Goal: Check status: Check status

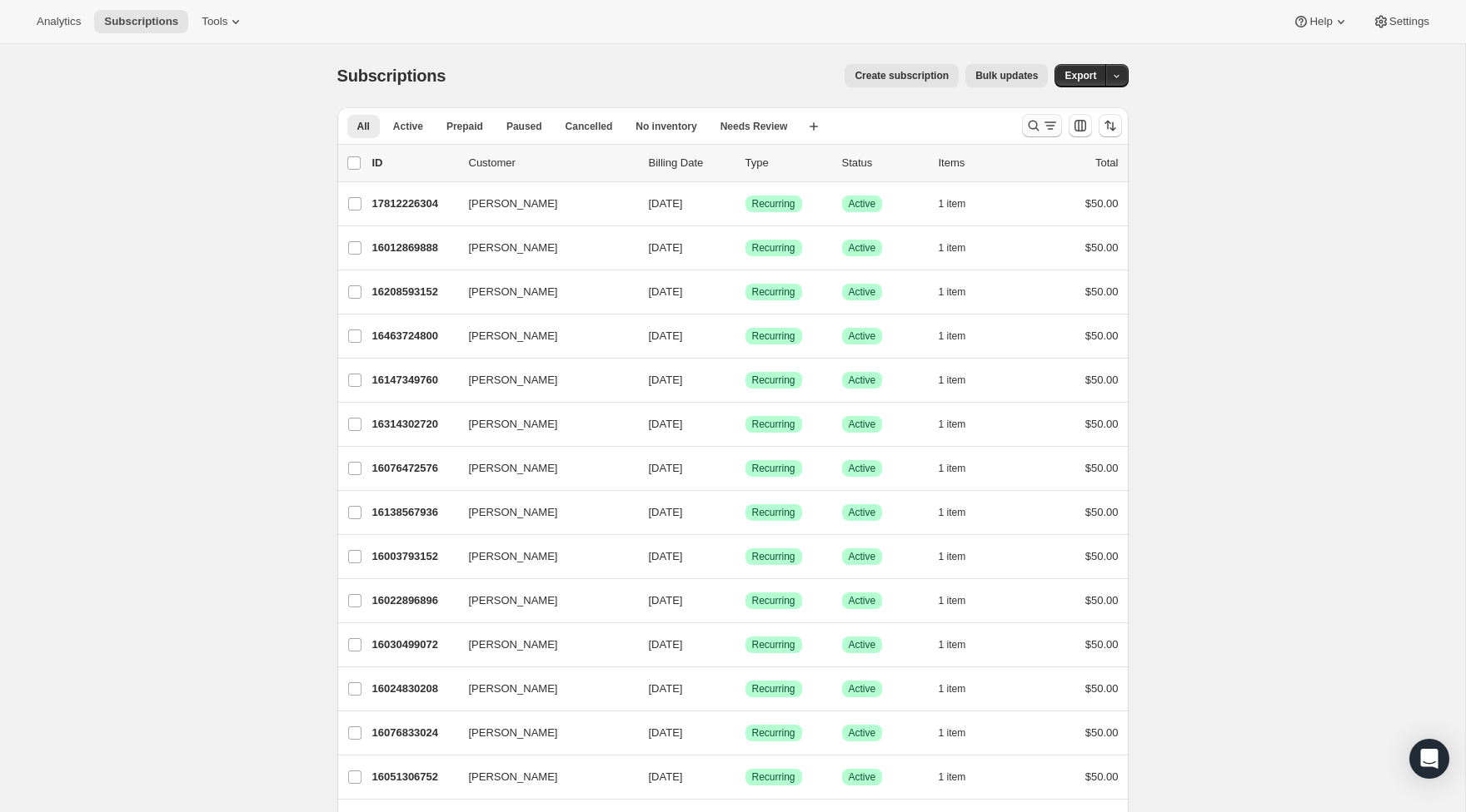
click at [1033, 126] on icon "Search and filter results" at bounding box center [1034, 126] width 17 height 17
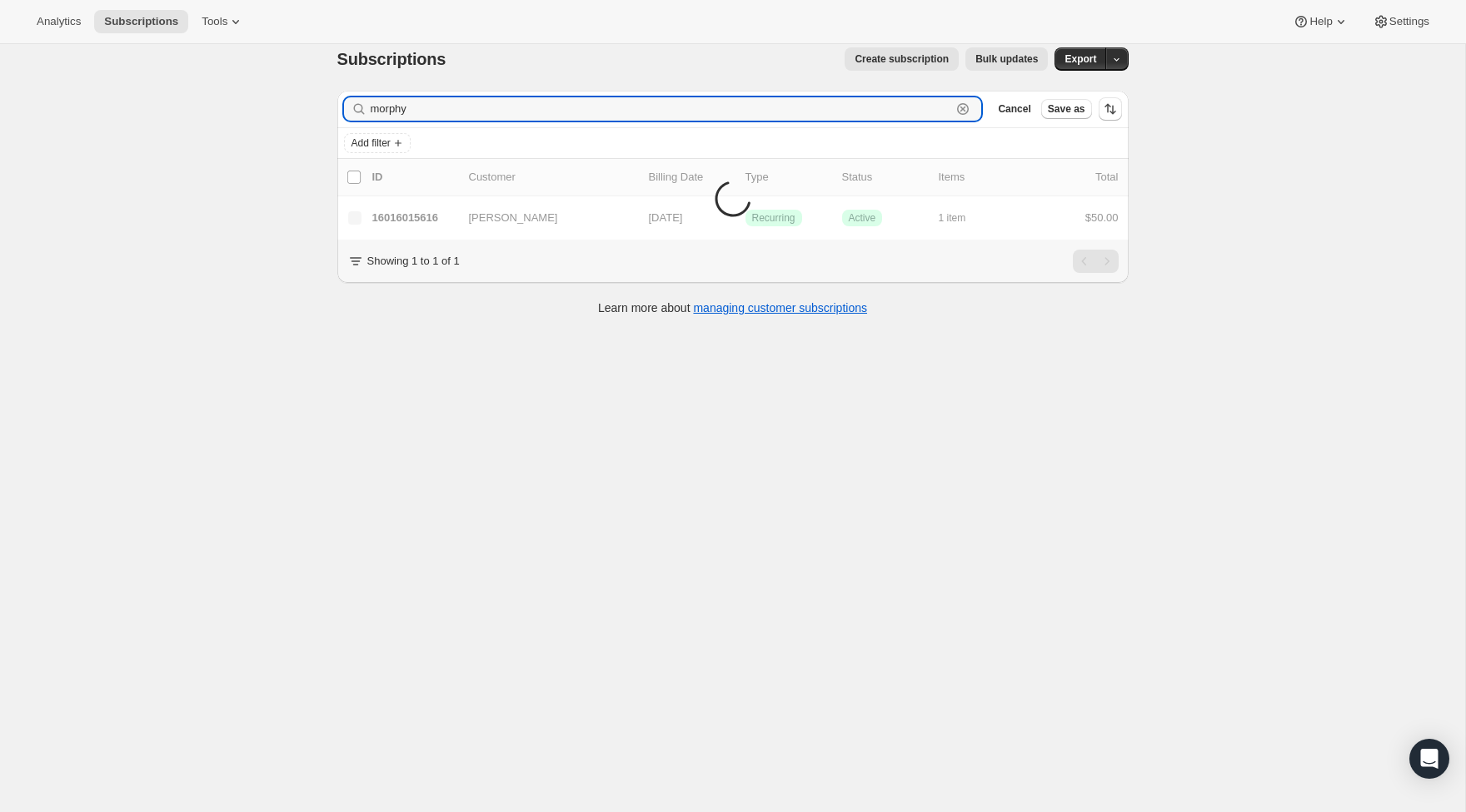
scroll to position [29, 0]
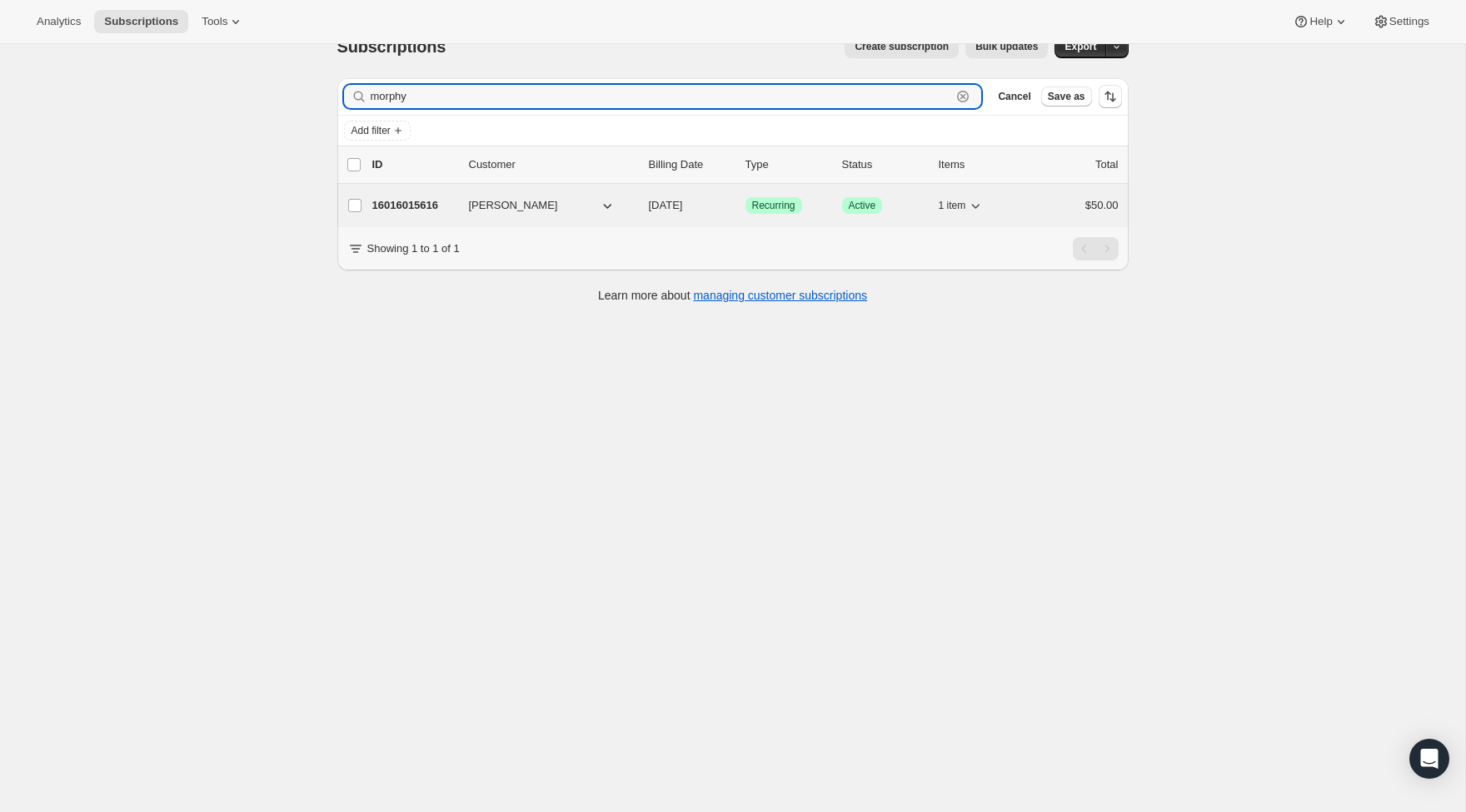
type input "morphy"
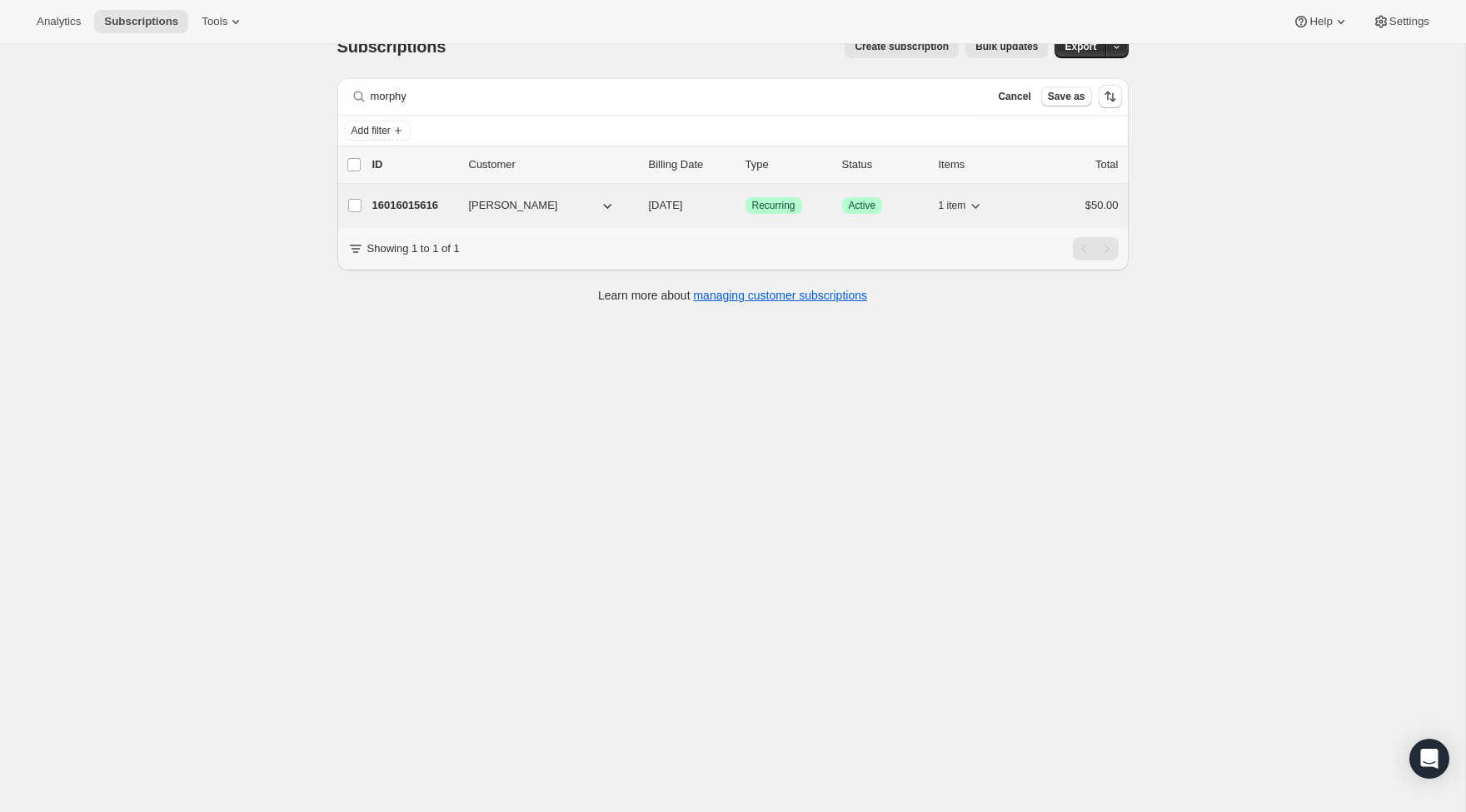
click at [418, 197] on p "16016015616" at bounding box center [414, 205] width 84 height 17
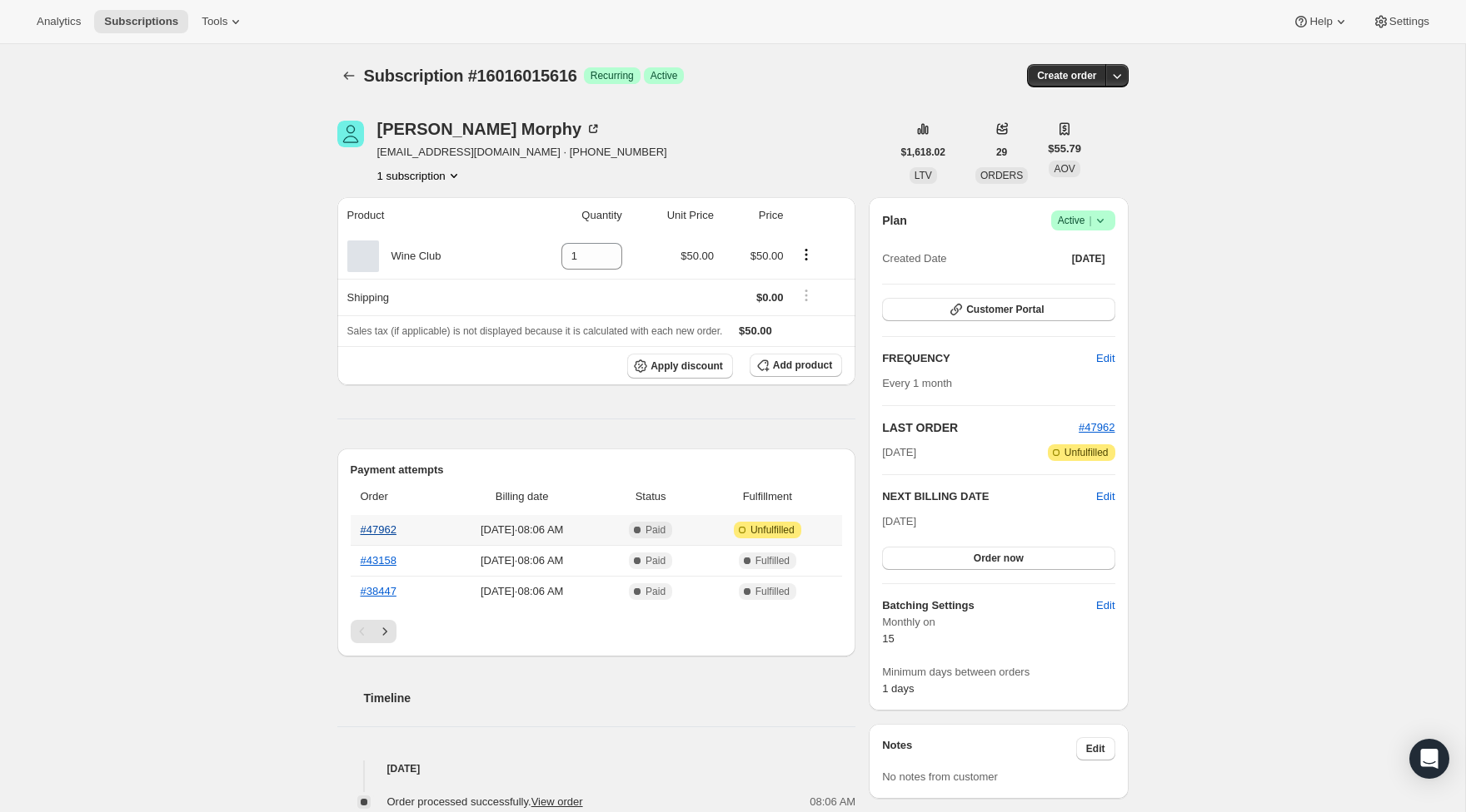
click at [364, 532] on link "#47962" at bounding box center [379, 530] width 36 height 12
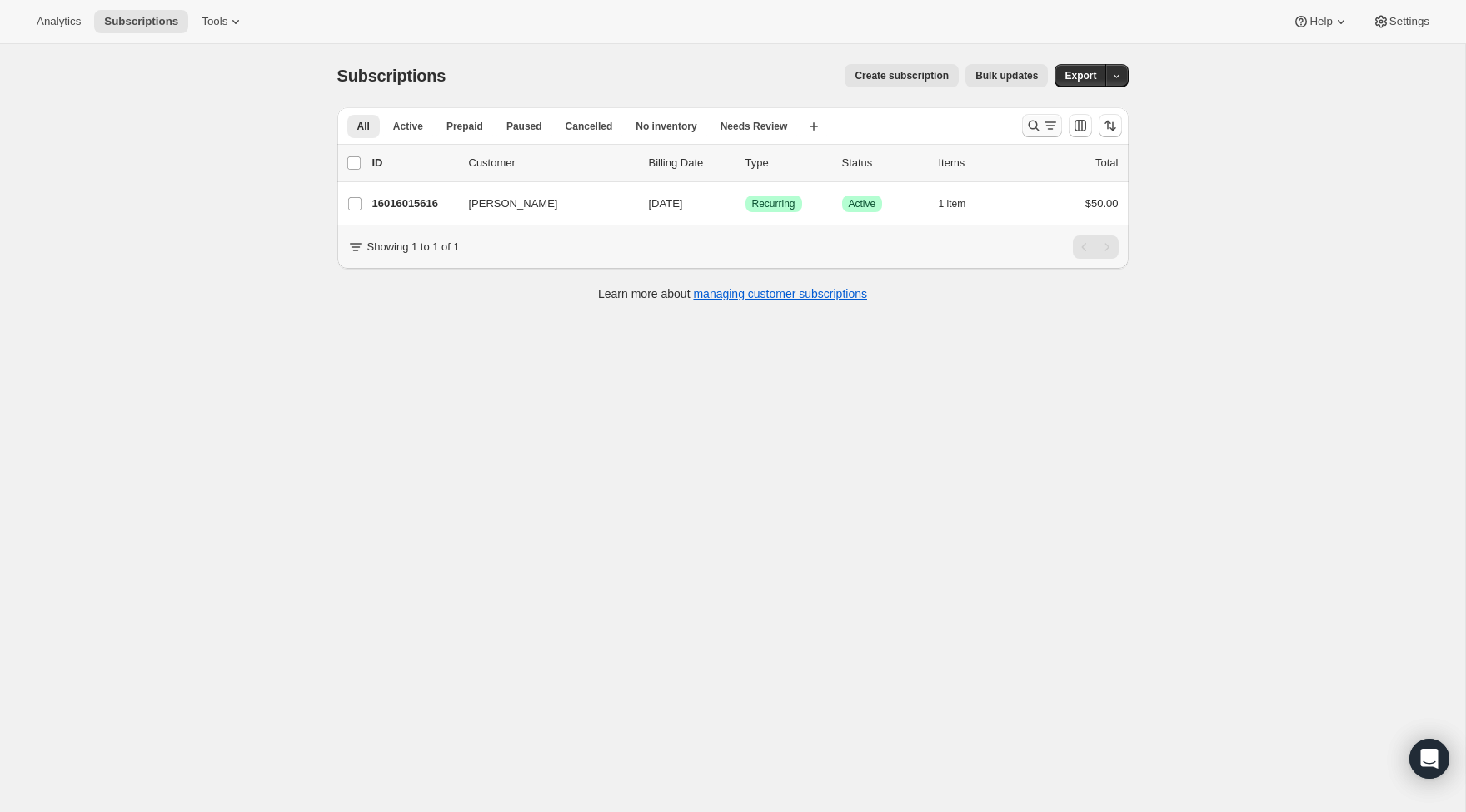
click at [1031, 132] on icon "Search and filter results" at bounding box center [1034, 126] width 17 height 17
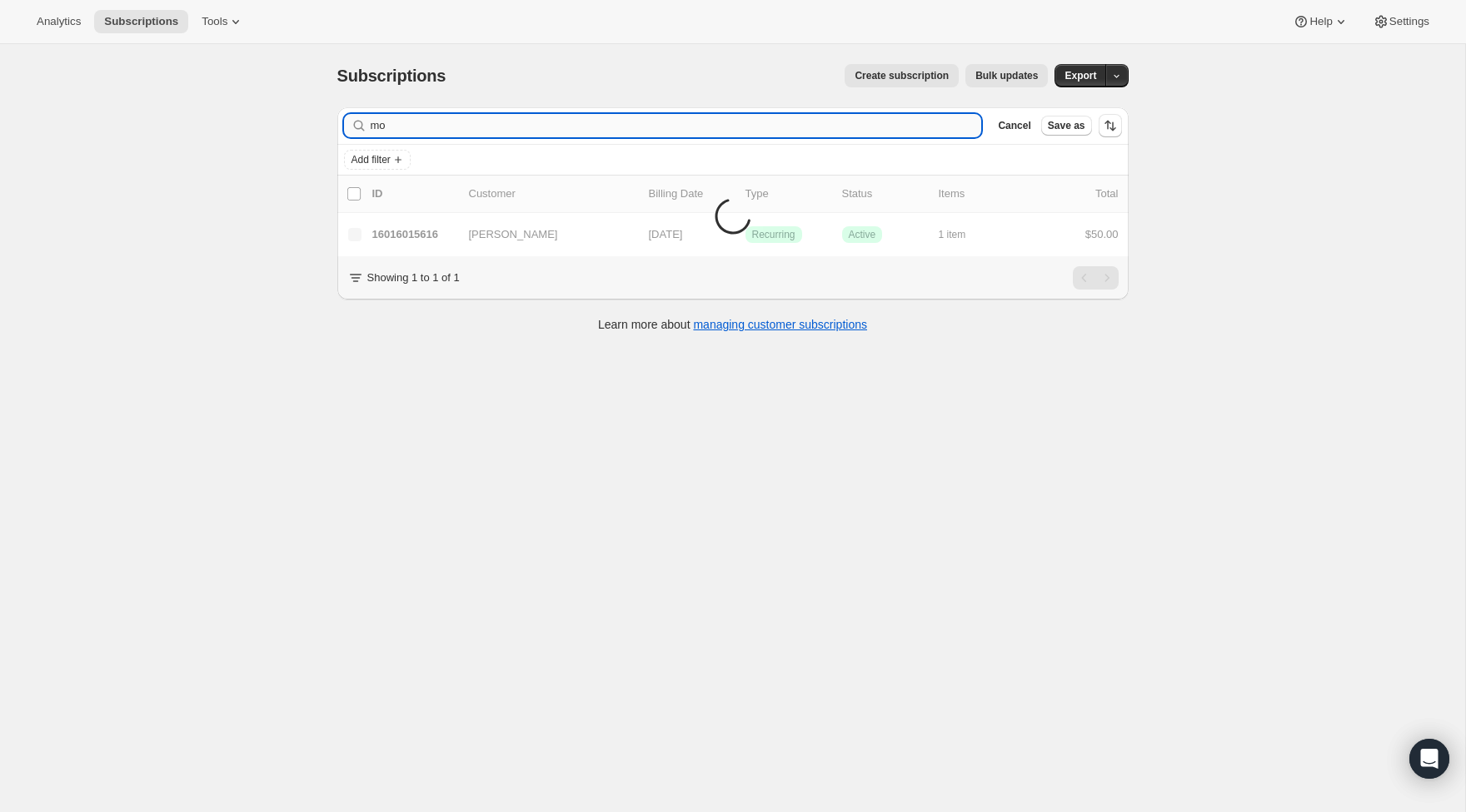
type input "m"
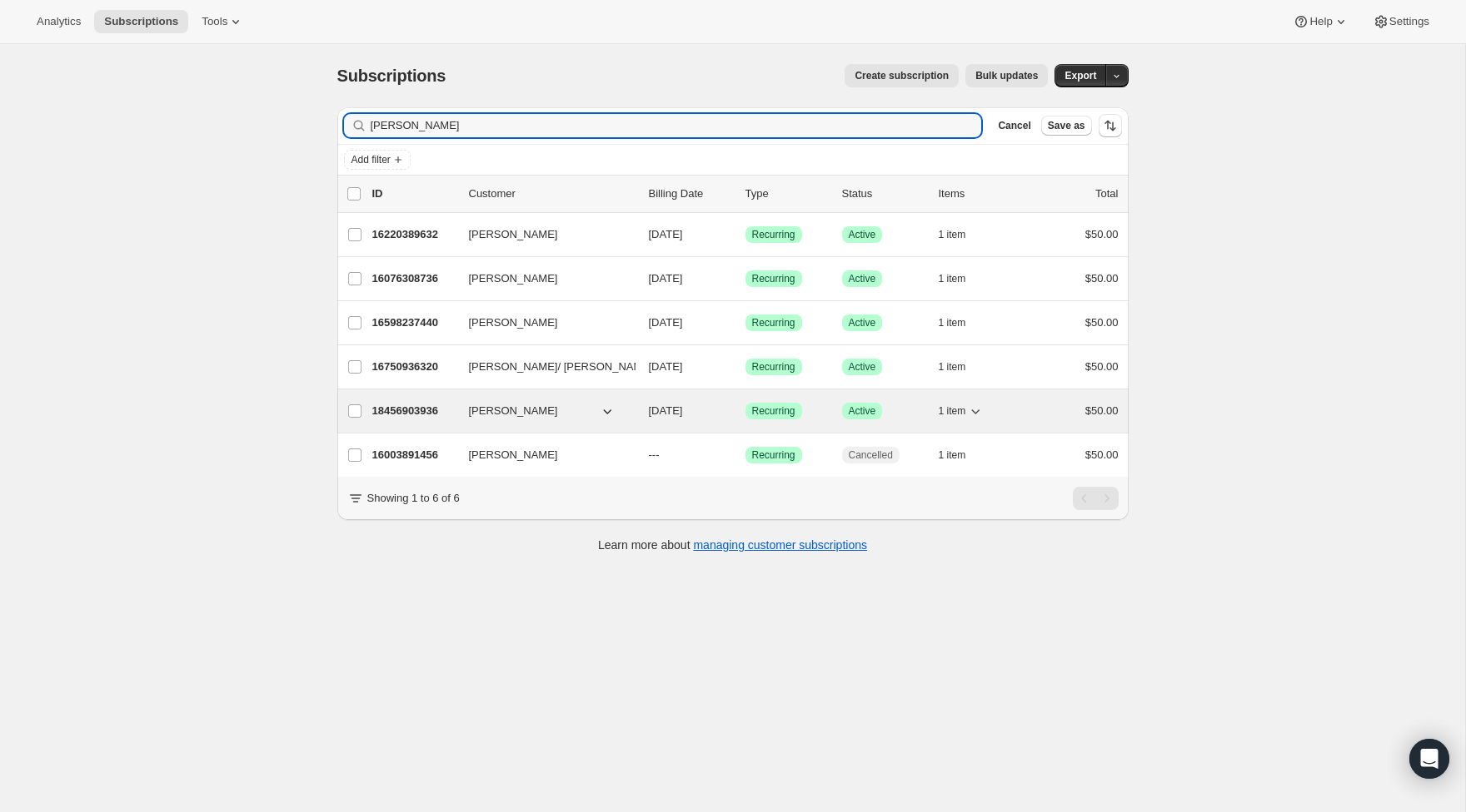
type input "Joseph"
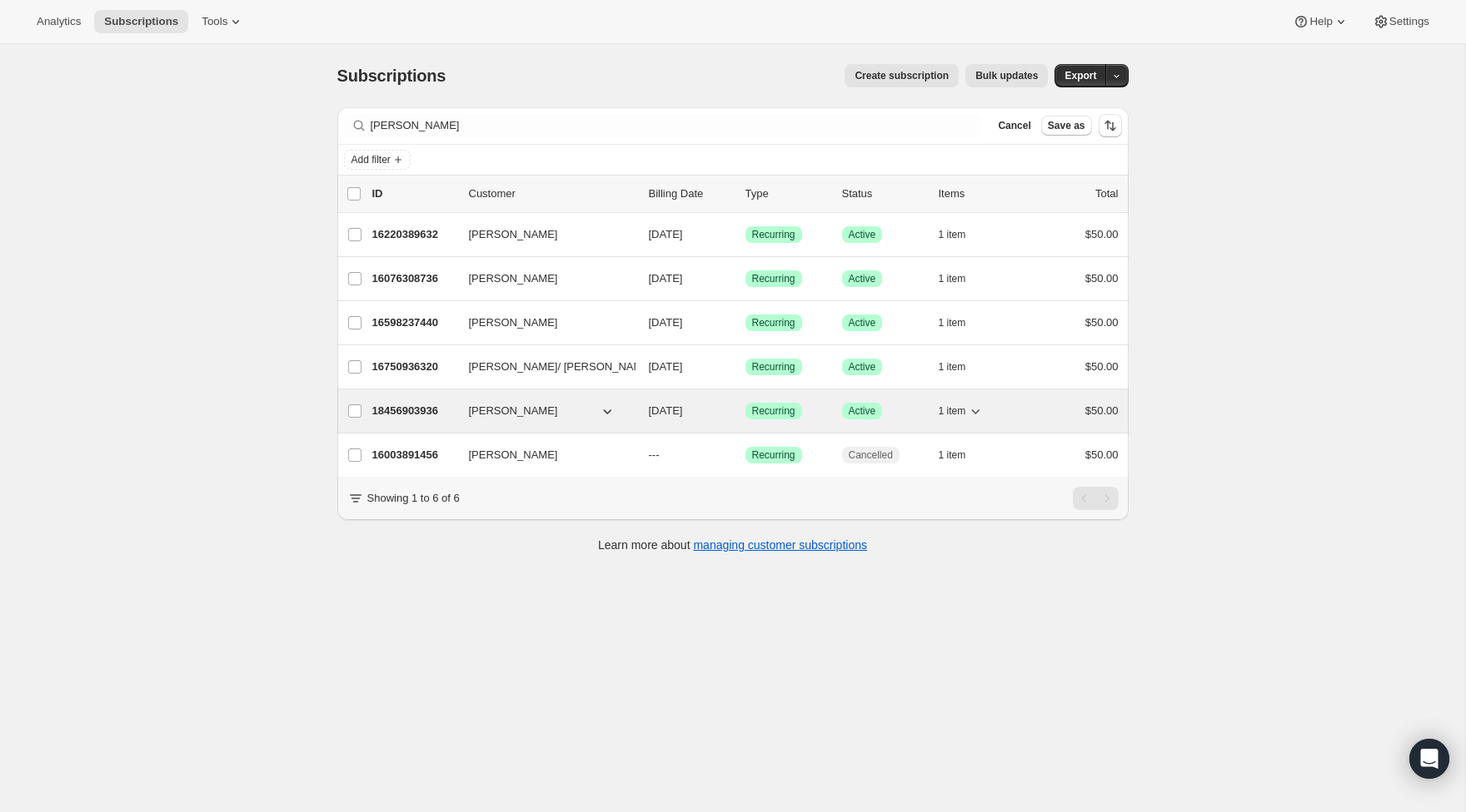
click at [441, 407] on p "18456903936" at bounding box center [414, 412] width 84 height 17
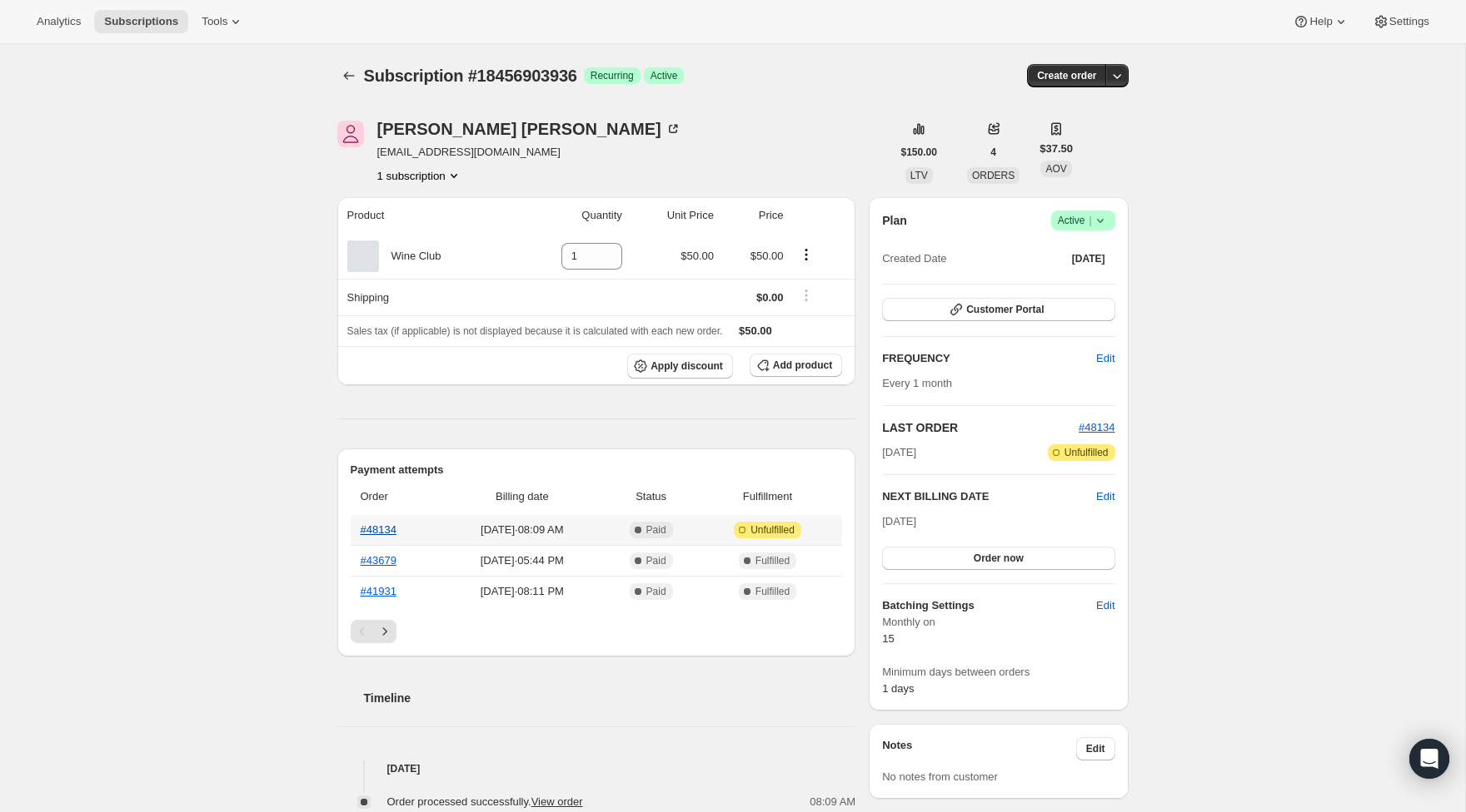
click at [397, 531] on link "#48134" at bounding box center [379, 530] width 36 height 12
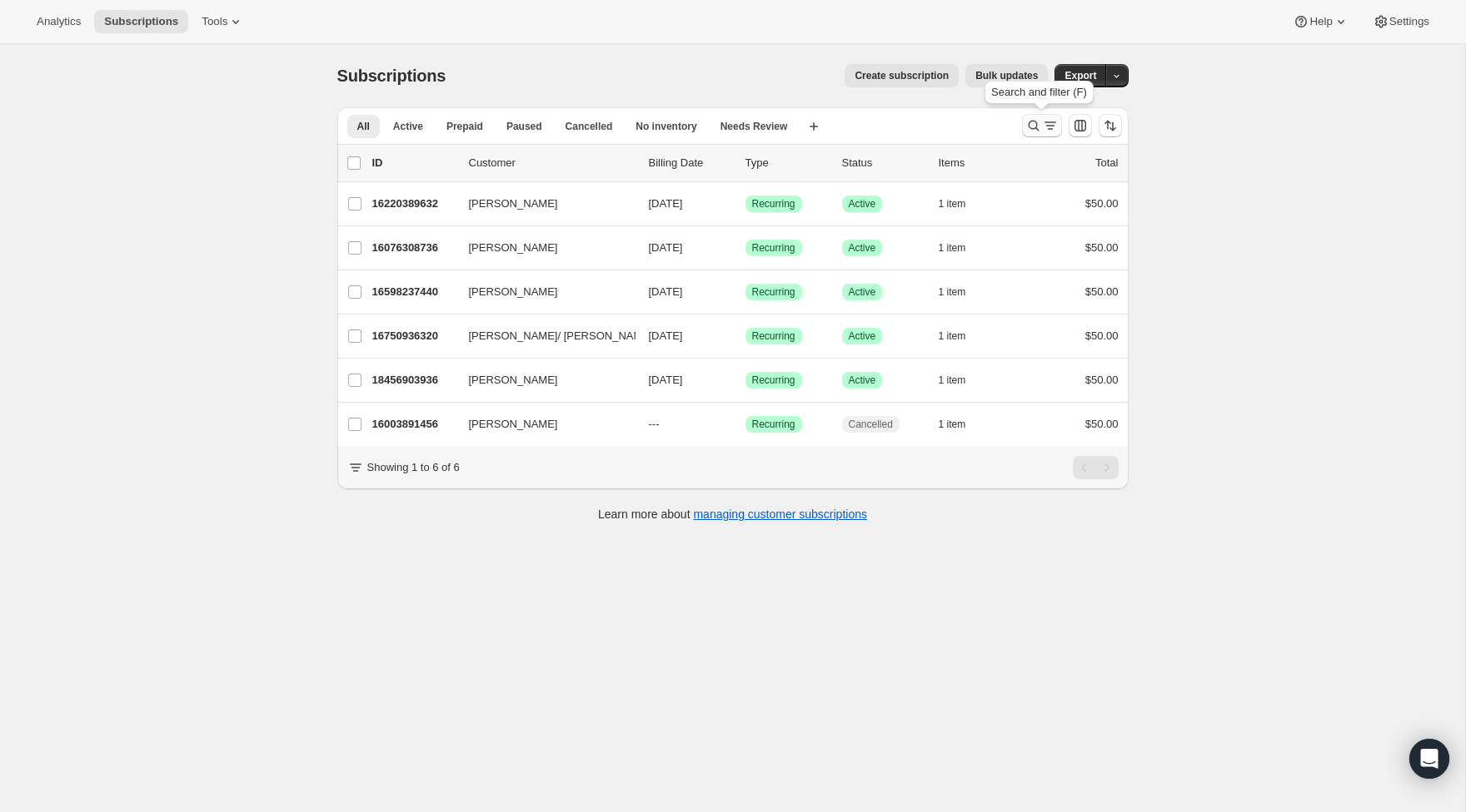
click at [1022, 123] on button "Search and filter results" at bounding box center [1042, 126] width 40 height 24
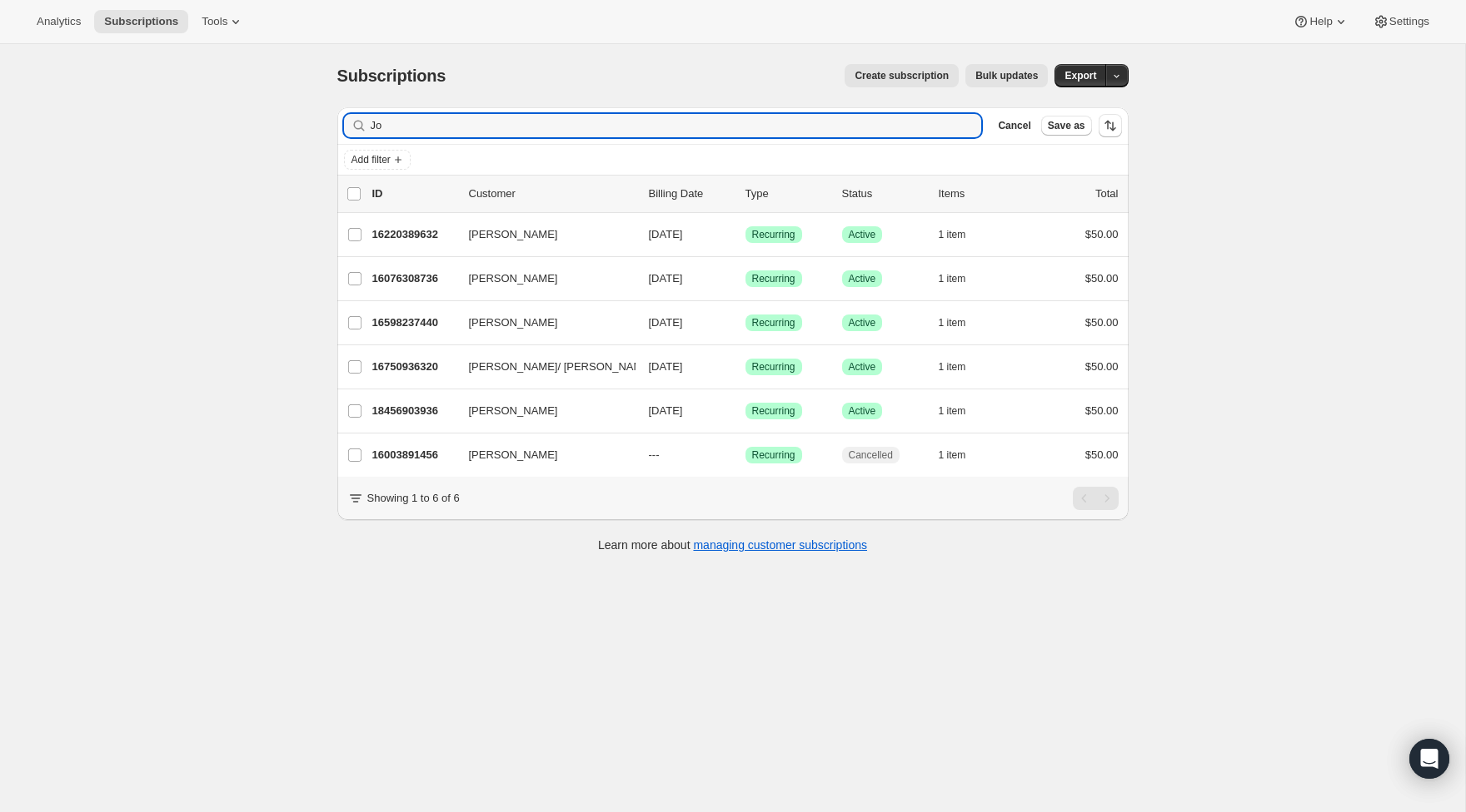
type input "J"
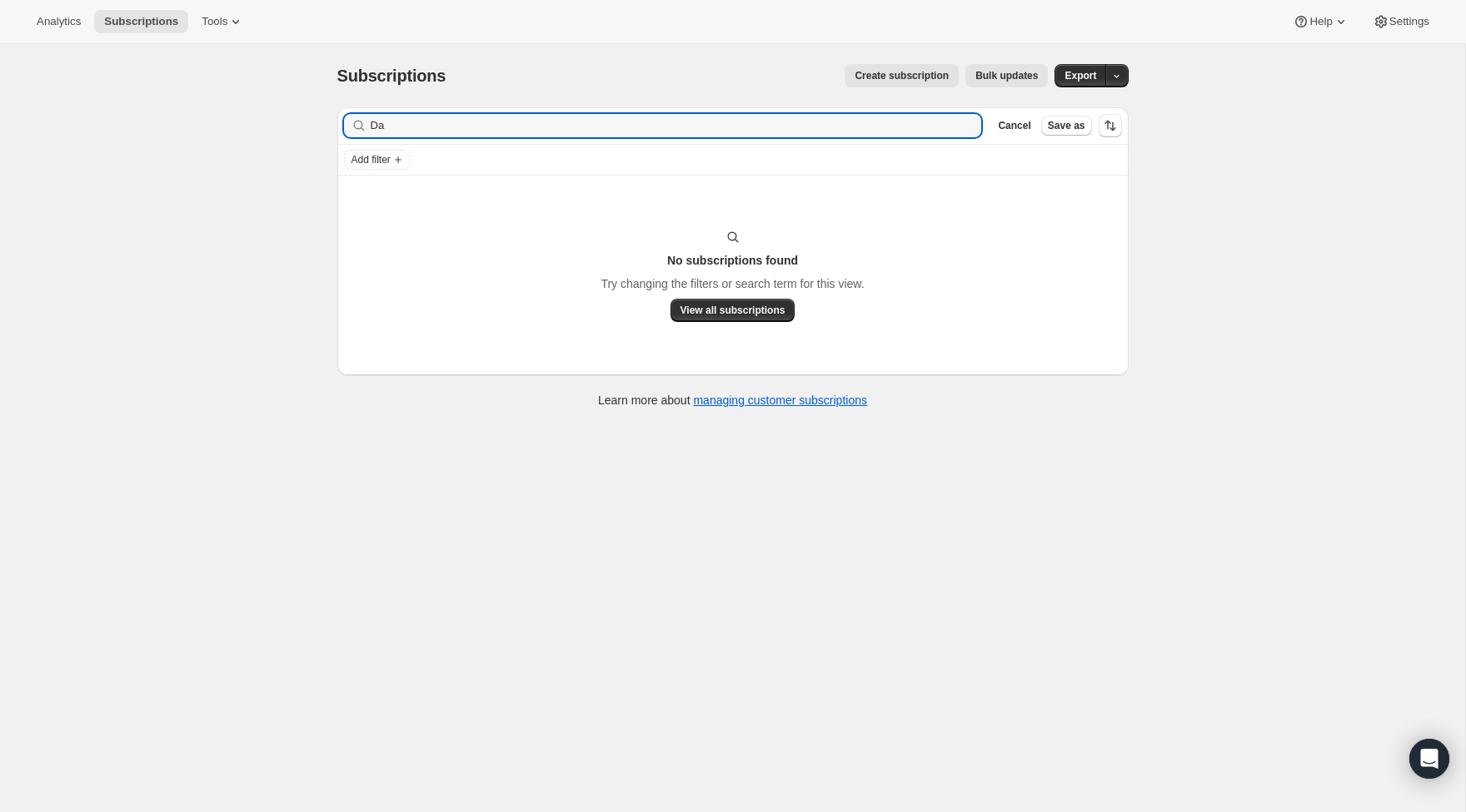
type input "D"
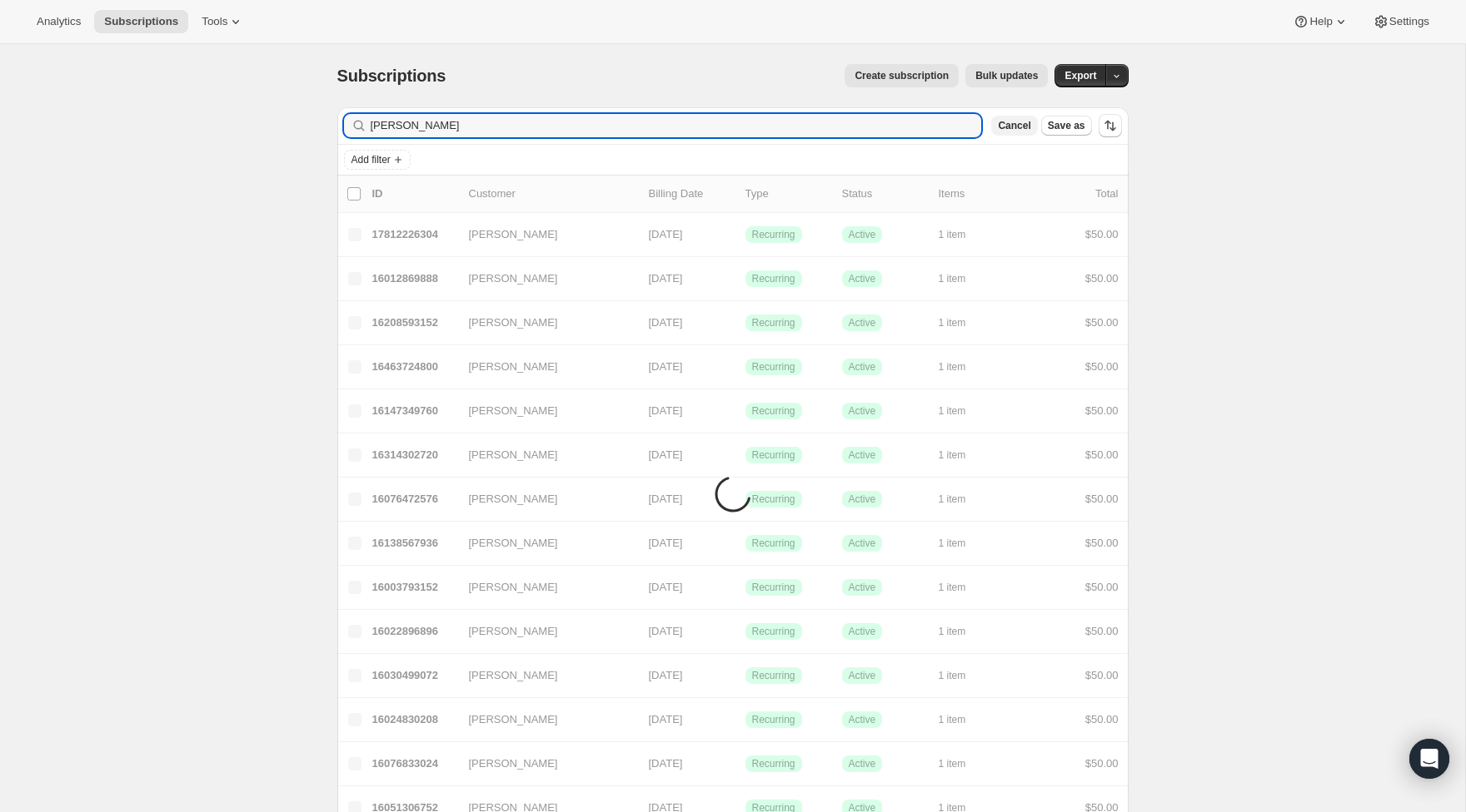
scroll to position [44, 0]
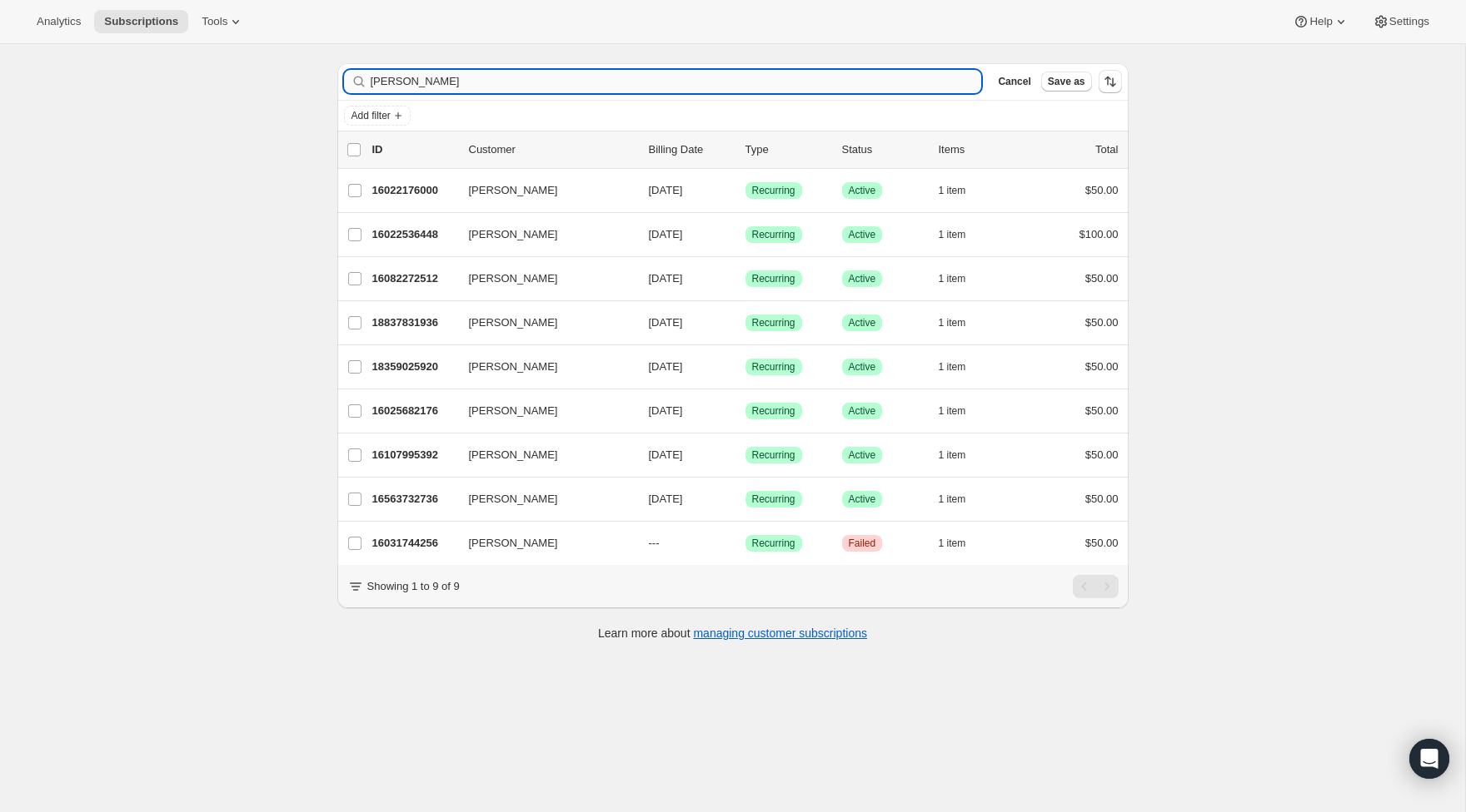
drag, startPoint x: 1022, startPoint y: 123, endPoint x: 487, endPoint y: 77, distance: 537.0
click at [488, 83] on input "Andrew" at bounding box center [676, 82] width 612 height 24
click at [487, 77] on input "Andrew" at bounding box center [676, 82] width 612 height 24
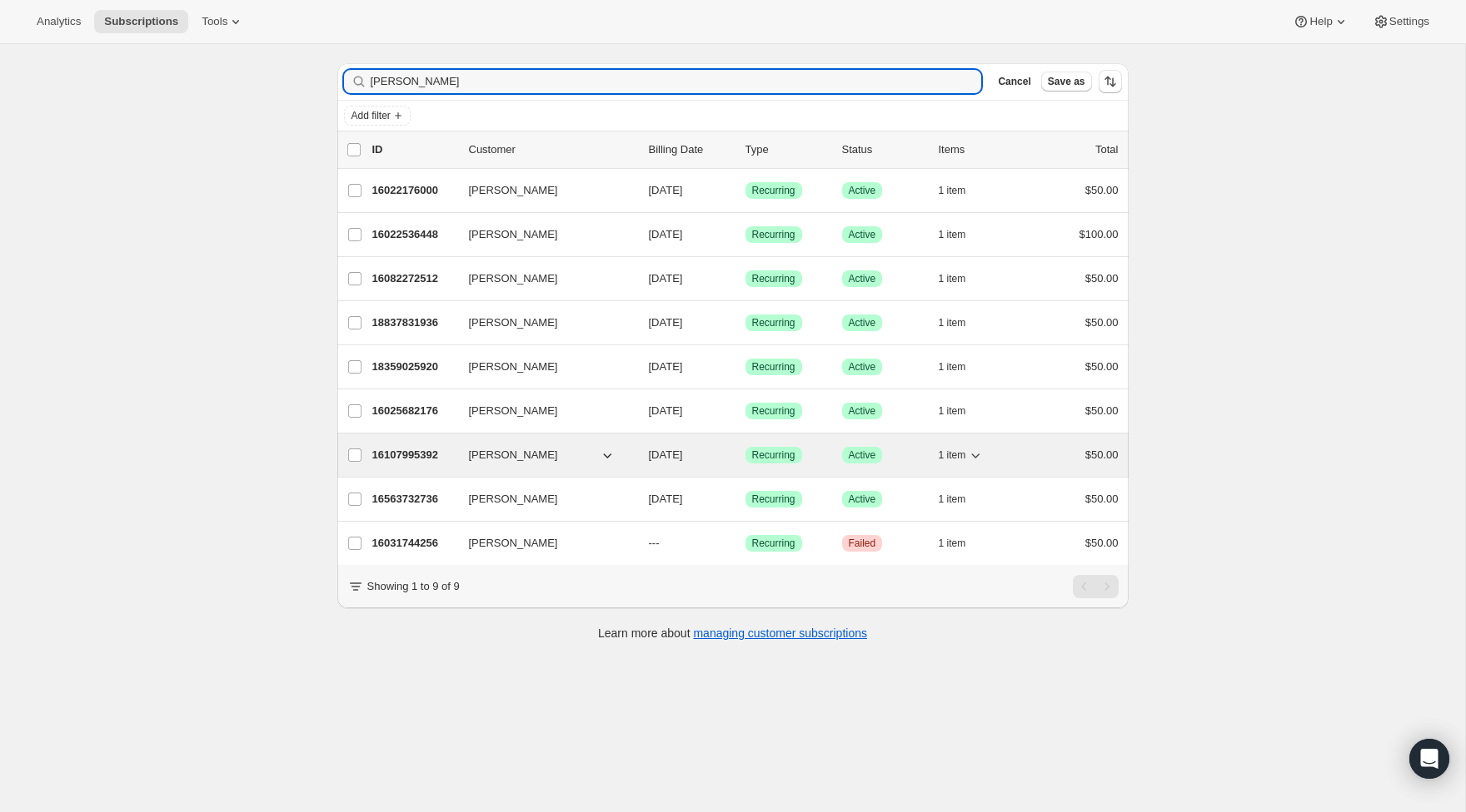
type input "Andrew"
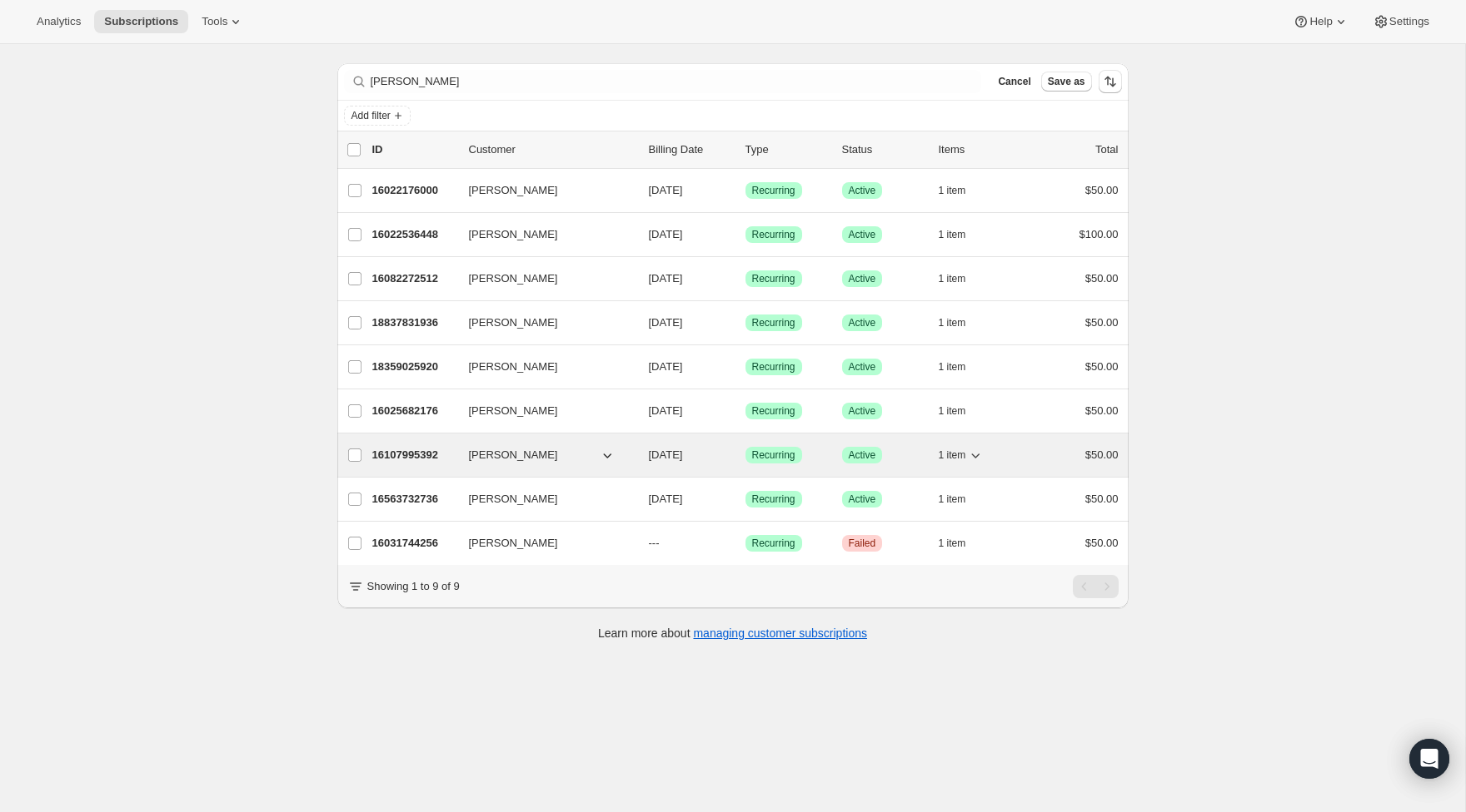
click at [411, 454] on p "16107995392" at bounding box center [414, 455] width 84 height 17
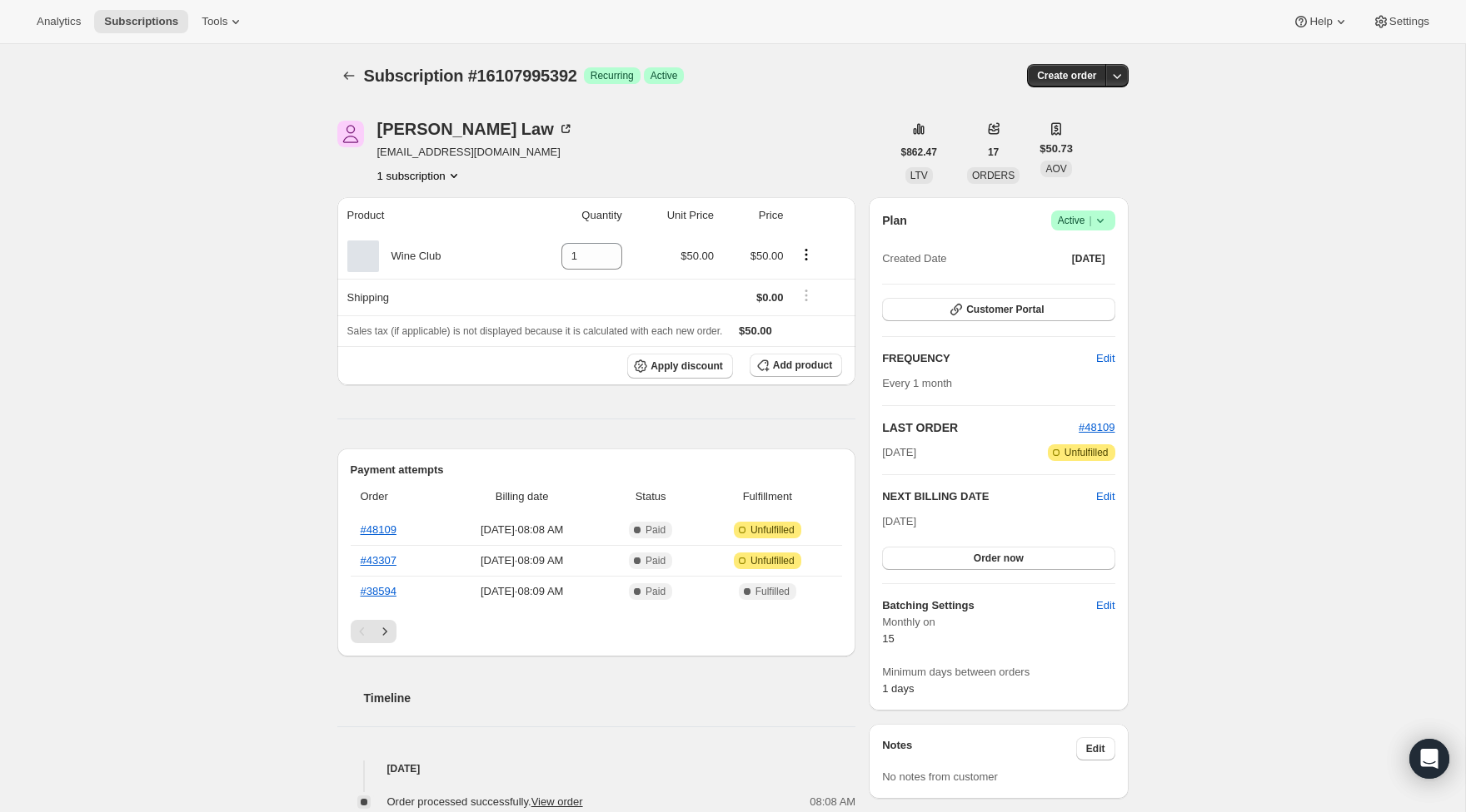
scroll to position [21, 0]
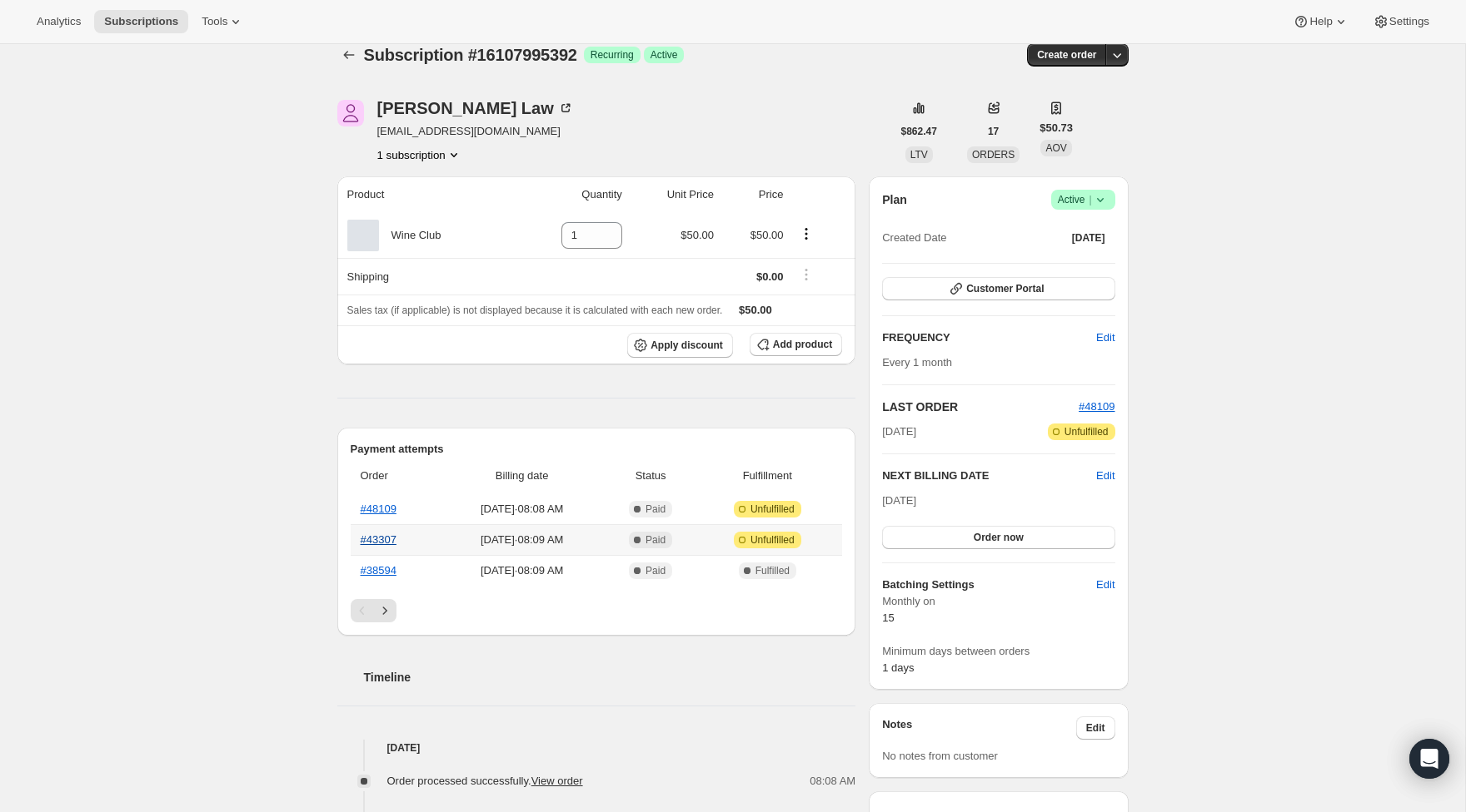
click at [376, 539] on link "#43307" at bounding box center [379, 539] width 36 height 12
click at [381, 511] on link "#48109" at bounding box center [379, 509] width 36 height 12
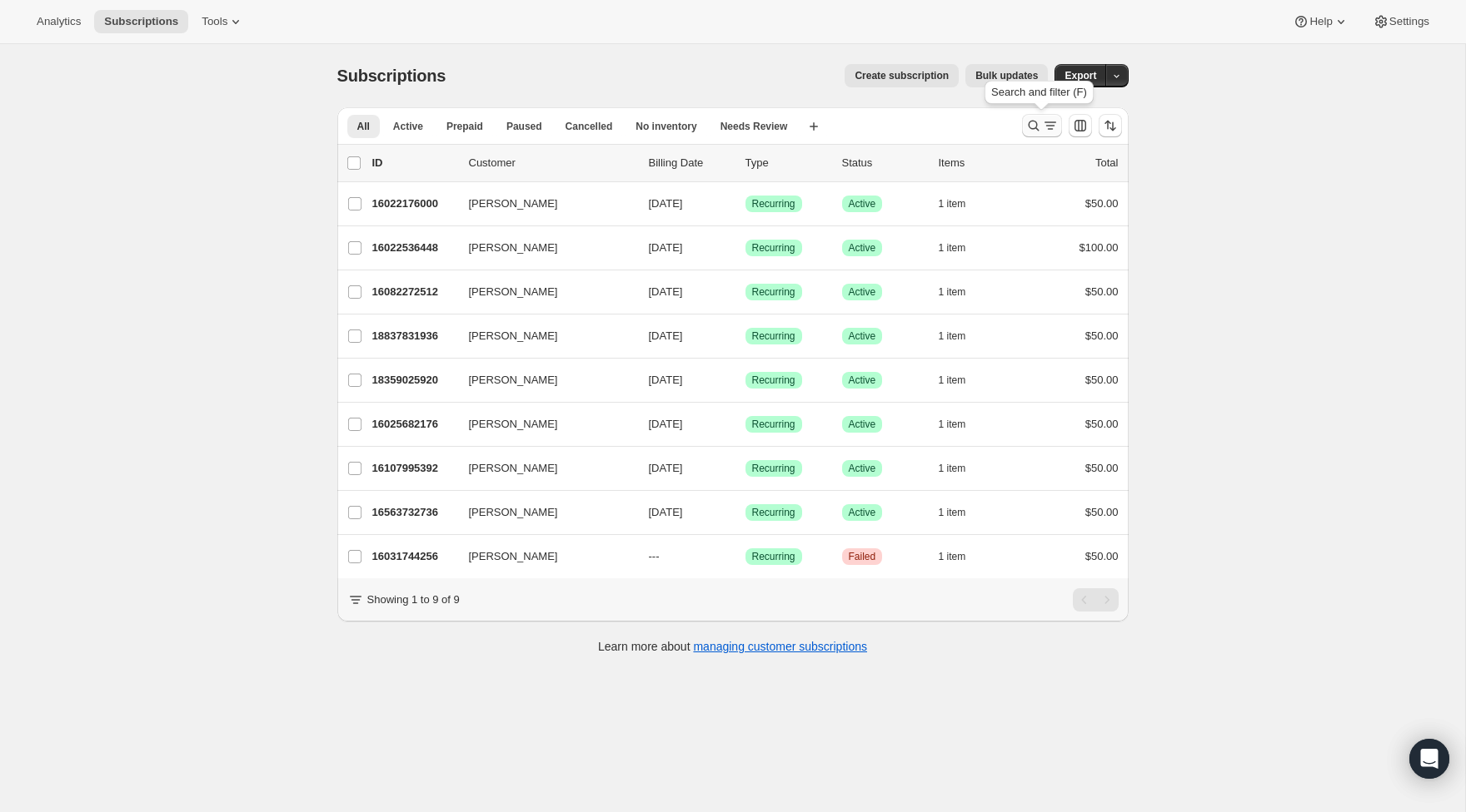
scroll to position [3, 0]
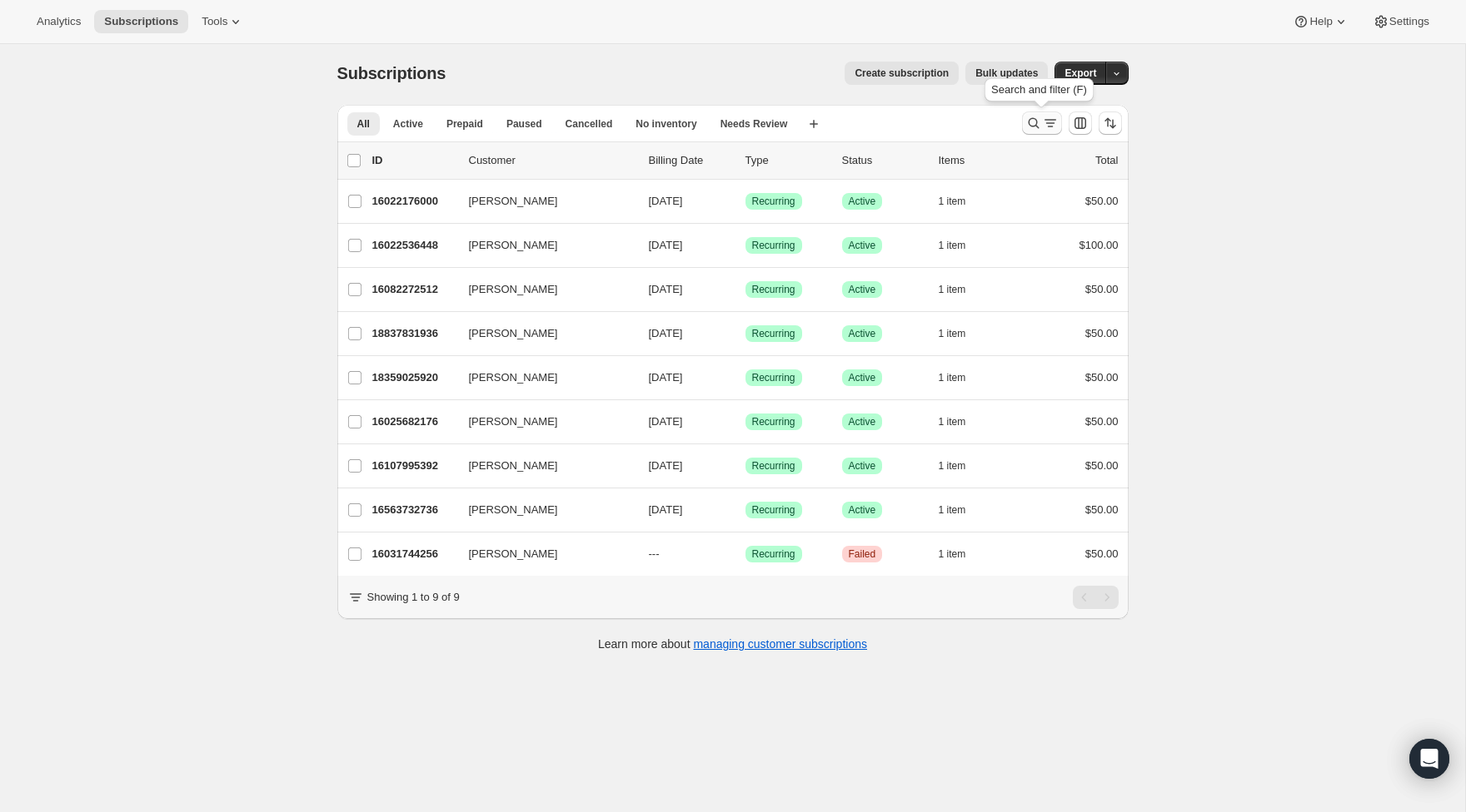
click at [1048, 126] on icon "Search and filter results" at bounding box center [1050, 124] width 17 height 17
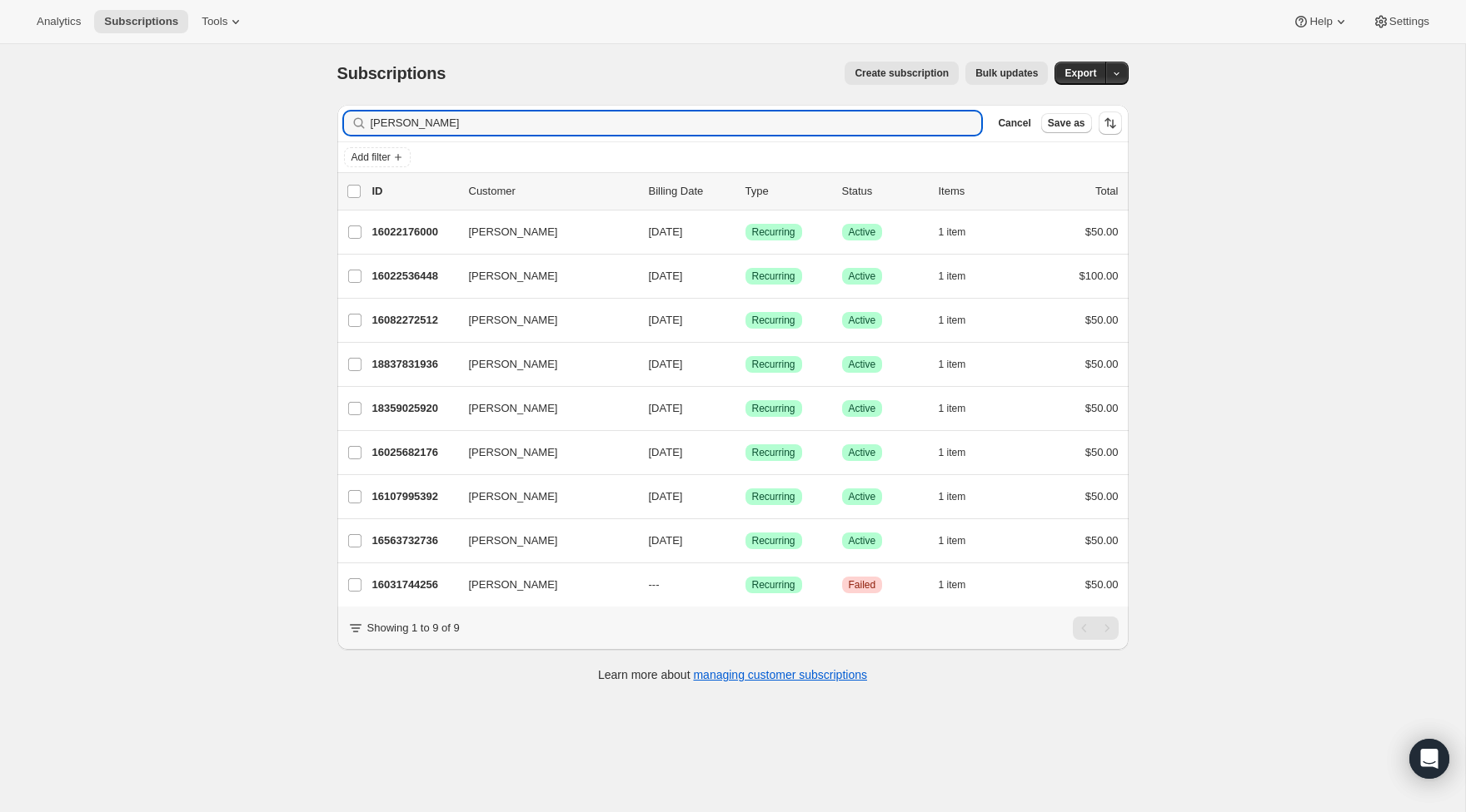
drag, startPoint x: 285, startPoint y: 117, endPoint x: 244, endPoint y: 117, distance: 41.0
click at [244, 117] on div "Subscriptions. This page is ready Subscriptions Create subscription Bulk update…" at bounding box center [733, 448] width 1465 height 812
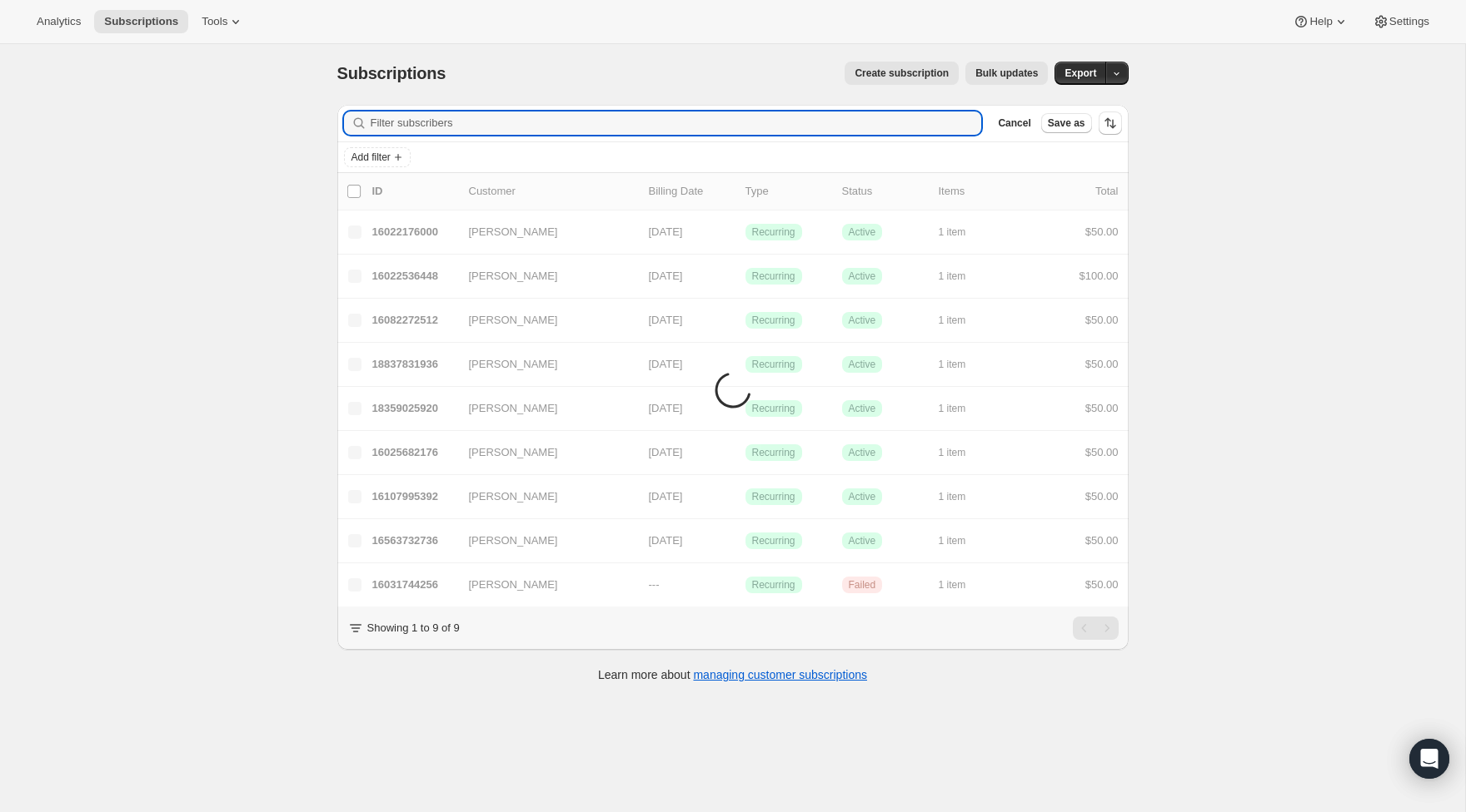
click at [246, 126] on div "Subscriptions. This page is ready Subscriptions Create subscription Bulk update…" at bounding box center [733, 448] width 1465 height 812
